Goal: Information Seeking & Learning: Learn about a topic

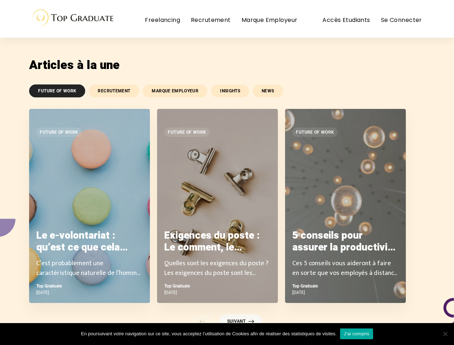
click at [57, 91] on link "FUTURE OF WORK" at bounding box center [57, 90] width 56 height 13
click at [113, 91] on link "RECRUTEMENT" at bounding box center [114, 90] width 50 height 13
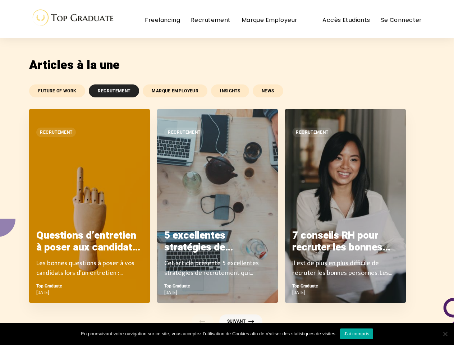
click at [174, 91] on link "MARQUE EMPLOYEUR" at bounding box center [175, 90] width 65 height 13
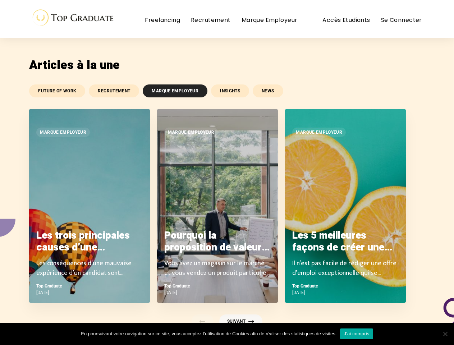
click at [228, 91] on link "INSIGHTS" at bounding box center [230, 90] width 38 height 13
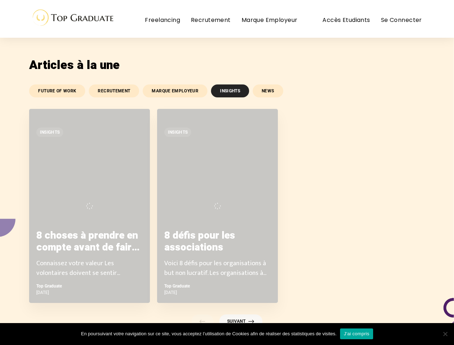
click at [266, 91] on link "NEWS" at bounding box center [268, 90] width 30 height 13
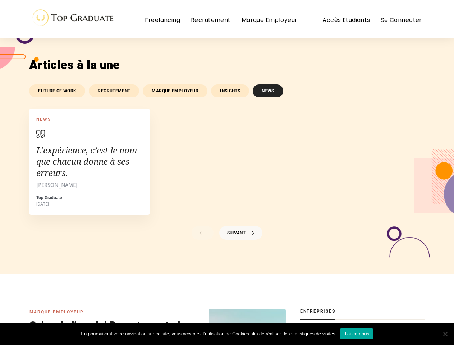
click at [202, 321] on article "MARQUE EMPLOYEUR Salon de l’emploi Recrutement : Les 8 meilleures tactiques pou…" at bounding box center [157, 347] width 256 height 77
click at [240, 321] on img at bounding box center [247, 346] width 81 height 81
click at [356, 334] on link "J'ai compris" at bounding box center [356, 333] width 33 height 11
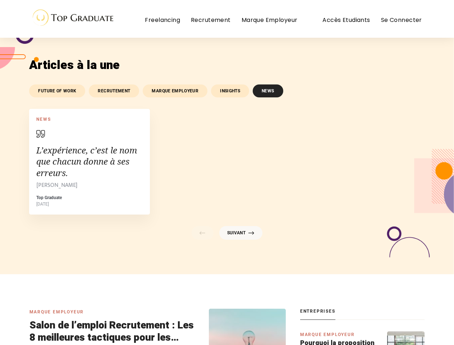
click at [445, 334] on span "Cookie Notice" at bounding box center [444, 333] width 7 height 7
